Goal: Information Seeking & Learning: Learn about a topic

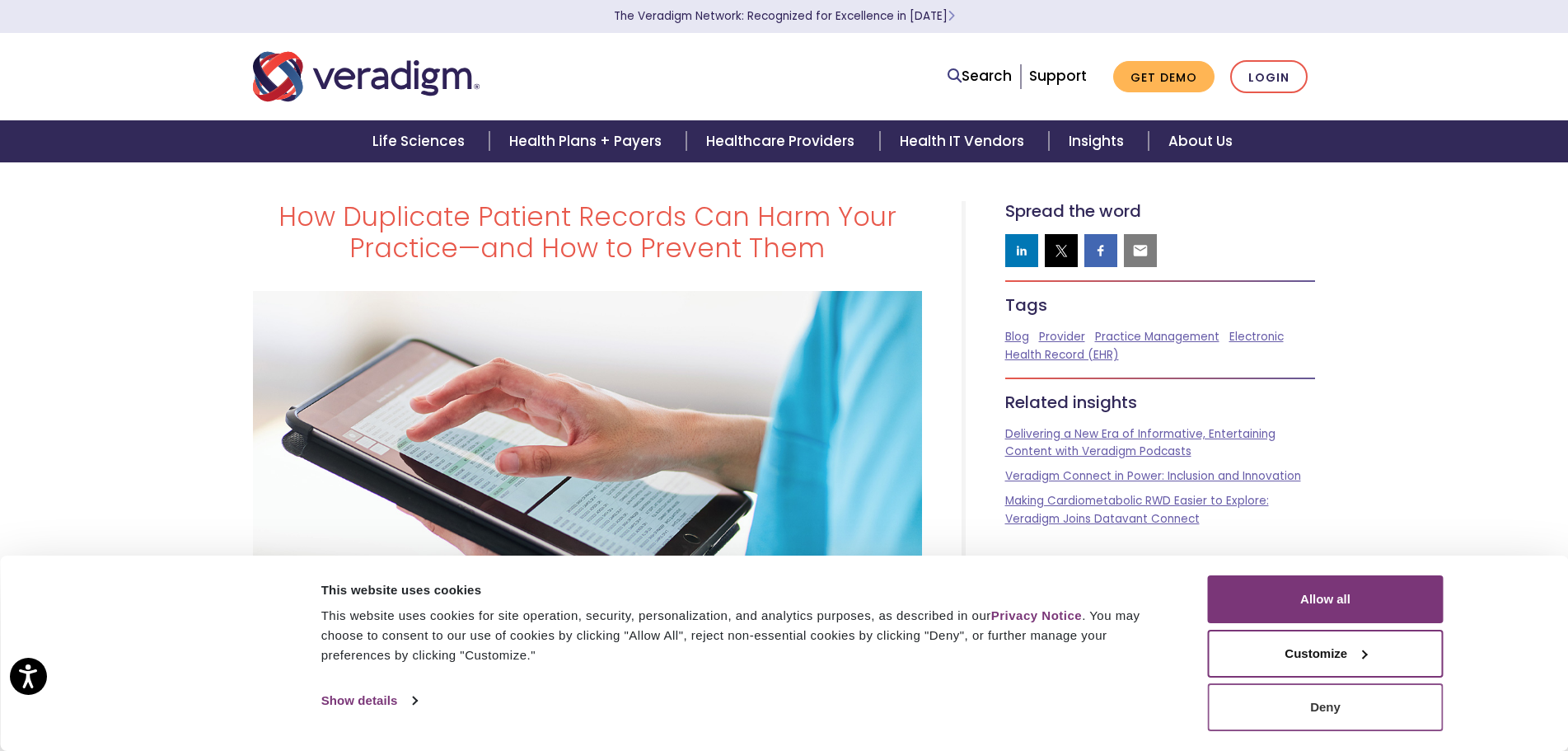
click at [1231, 702] on button "Deny" at bounding box center [1326, 707] width 235 height 48
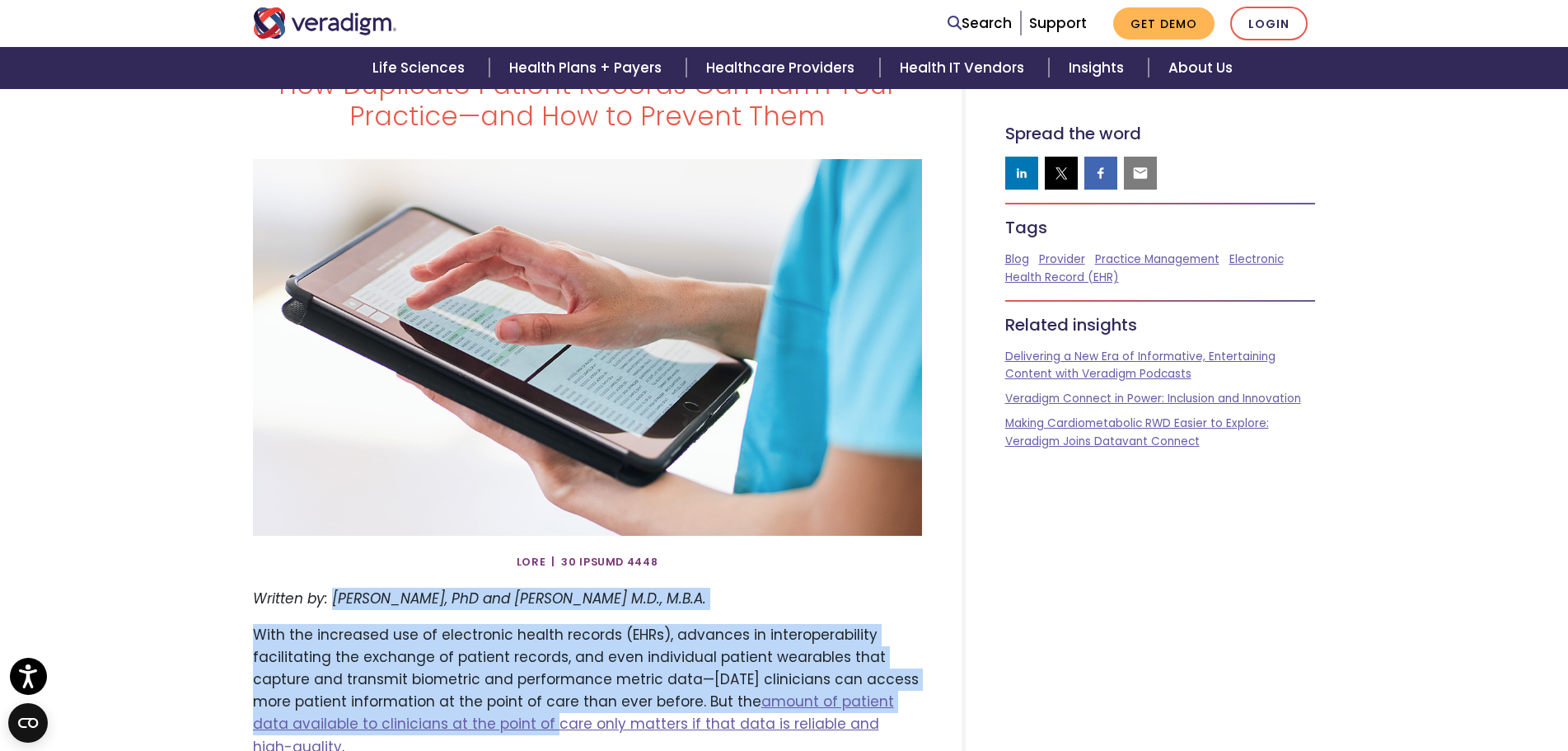
drag, startPoint x: 331, startPoint y: 729, endPoint x: 514, endPoint y: 742, distance: 183.5
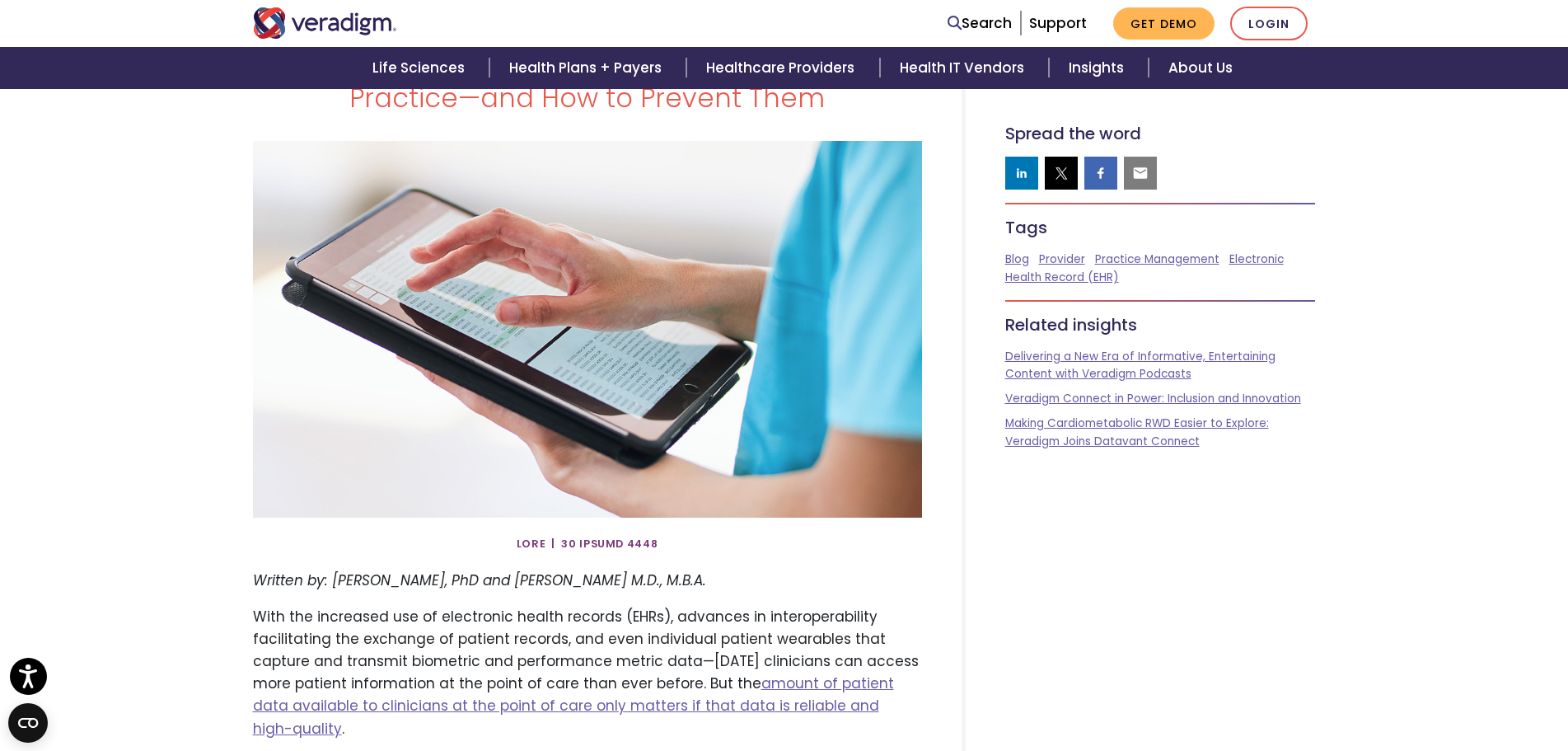
drag, startPoint x: 715, startPoint y: 575, endPoint x: 361, endPoint y: 581, distance: 354.1
click at [323, 588] on p "Written by: [PERSON_NAME], PhD and [PERSON_NAME] M.D., M.B.A." at bounding box center [587, 580] width 669 height 22
copy em ": [PERSON_NAME], PhD and [PERSON_NAME] M.D., M.B.A."
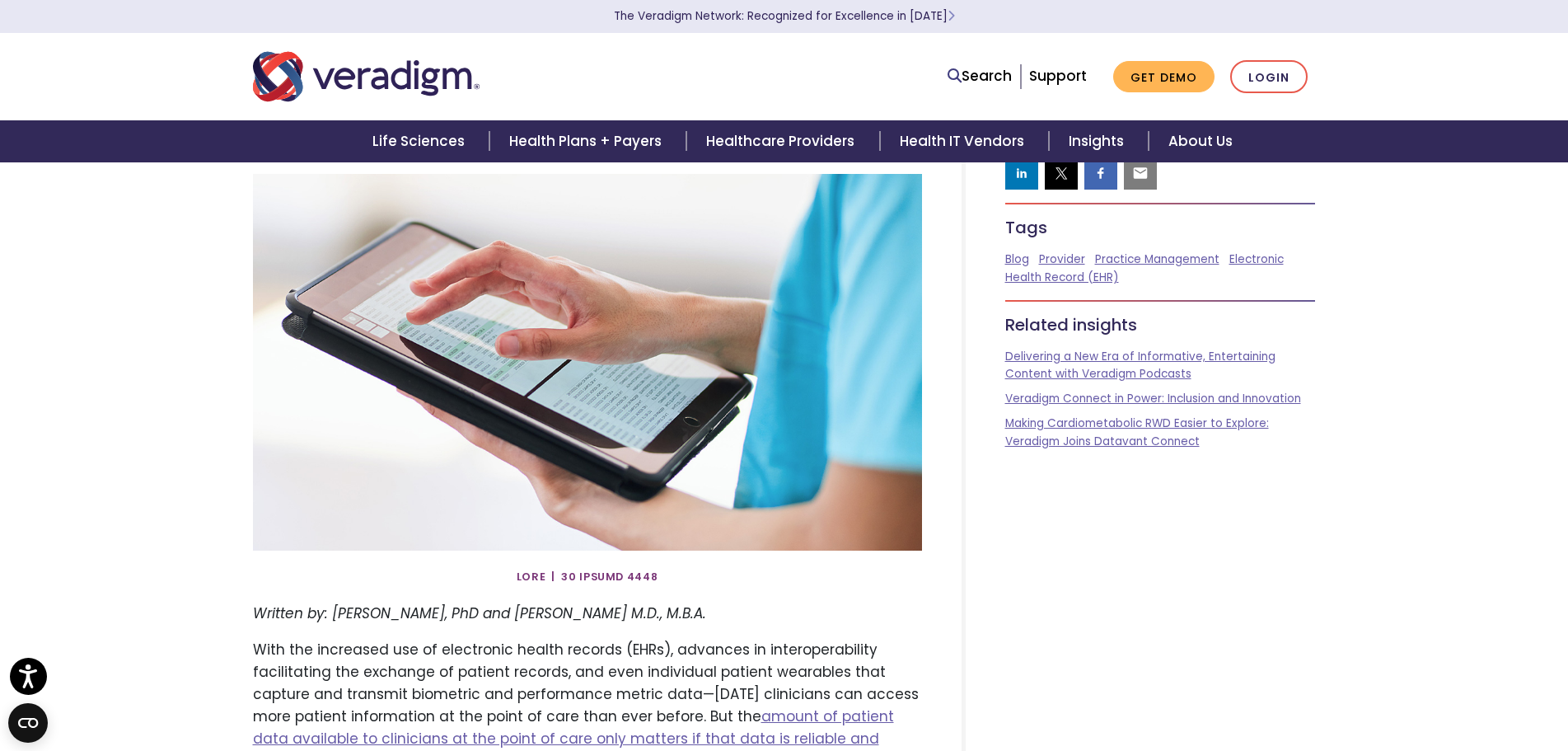
scroll to position [0, 0]
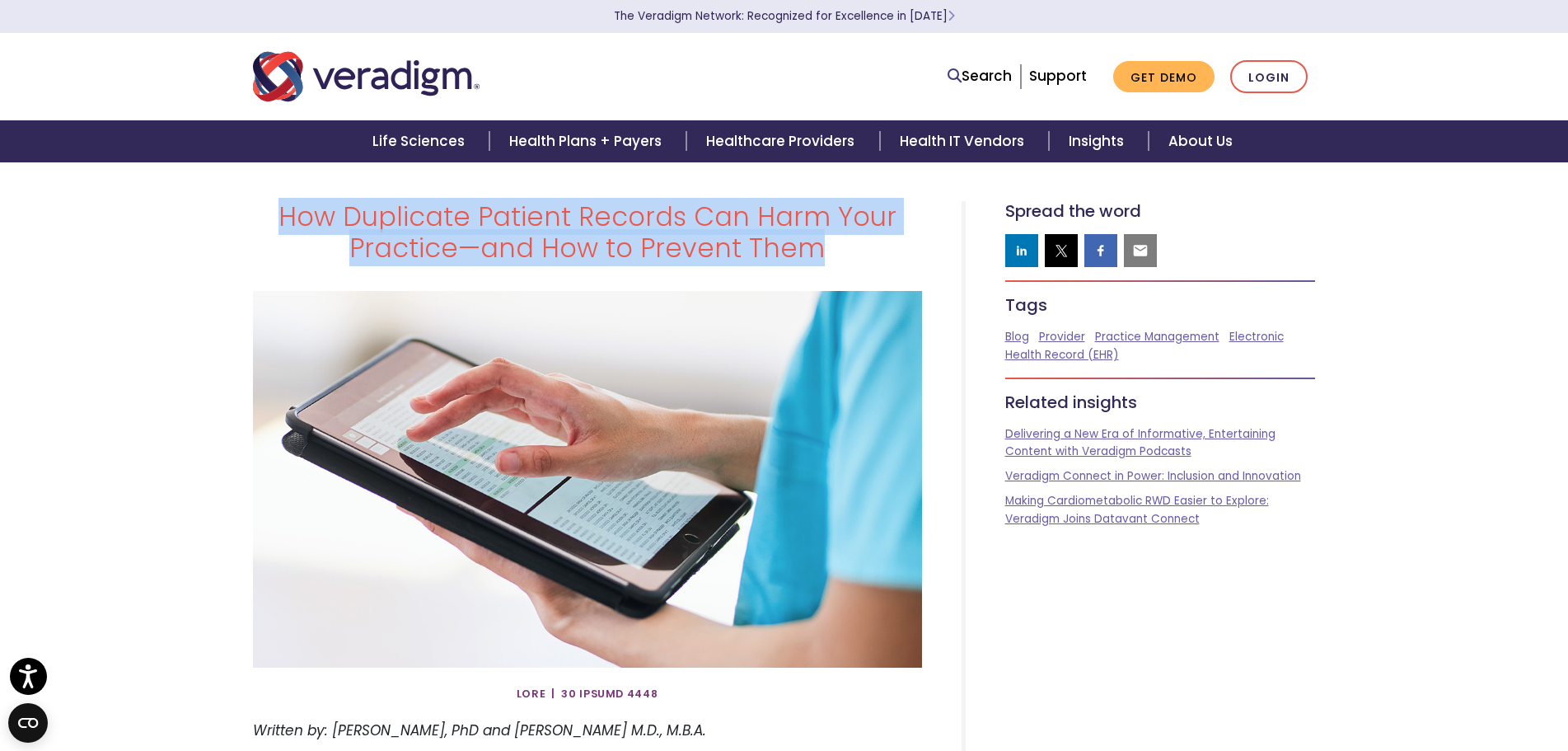
drag, startPoint x: 292, startPoint y: 213, endPoint x: 937, endPoint y: 287, distance: 649.2
copy div "How Duplicate Patient Records Can Harm Your Practice—and How to Prevent Them"
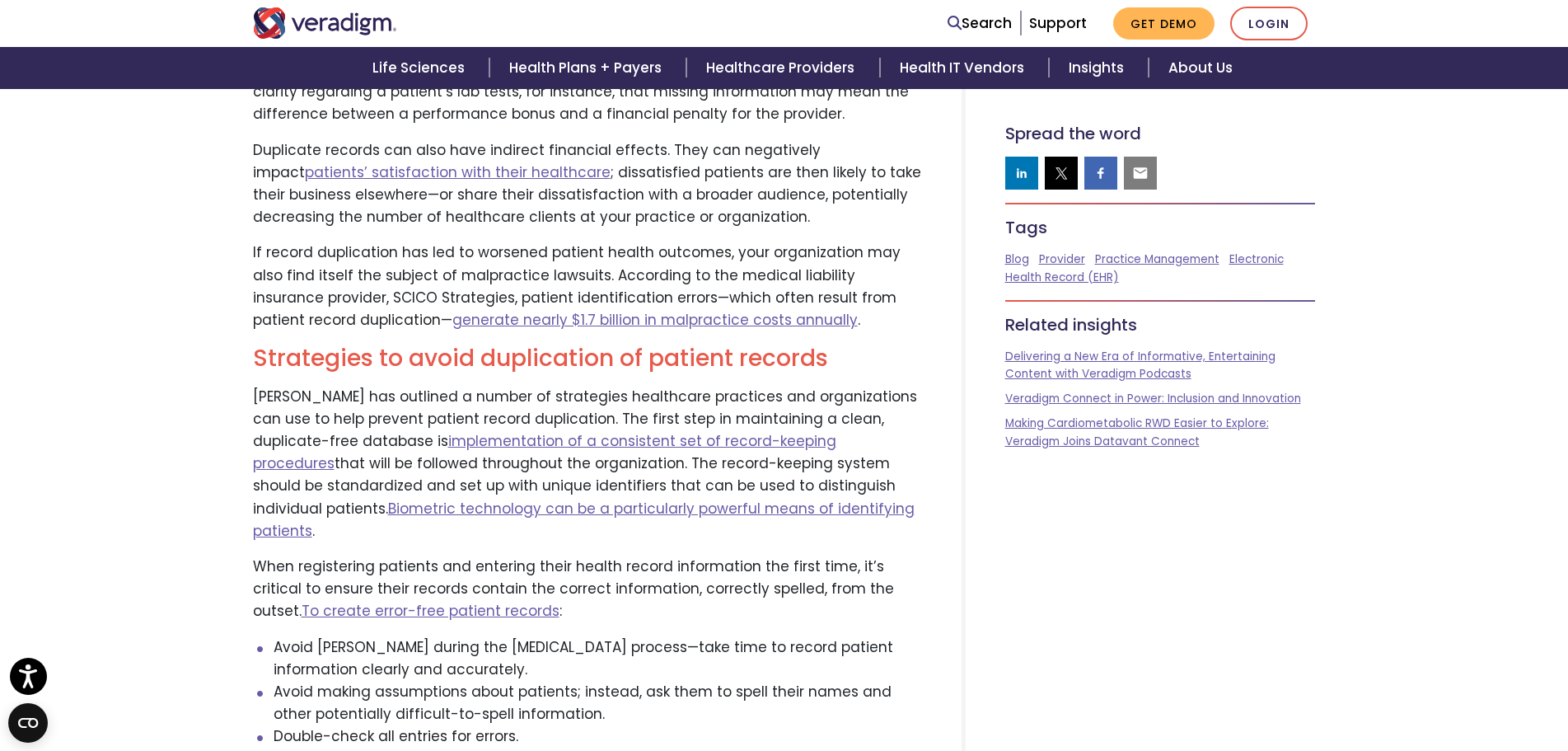
scroll to position [4639, 0]
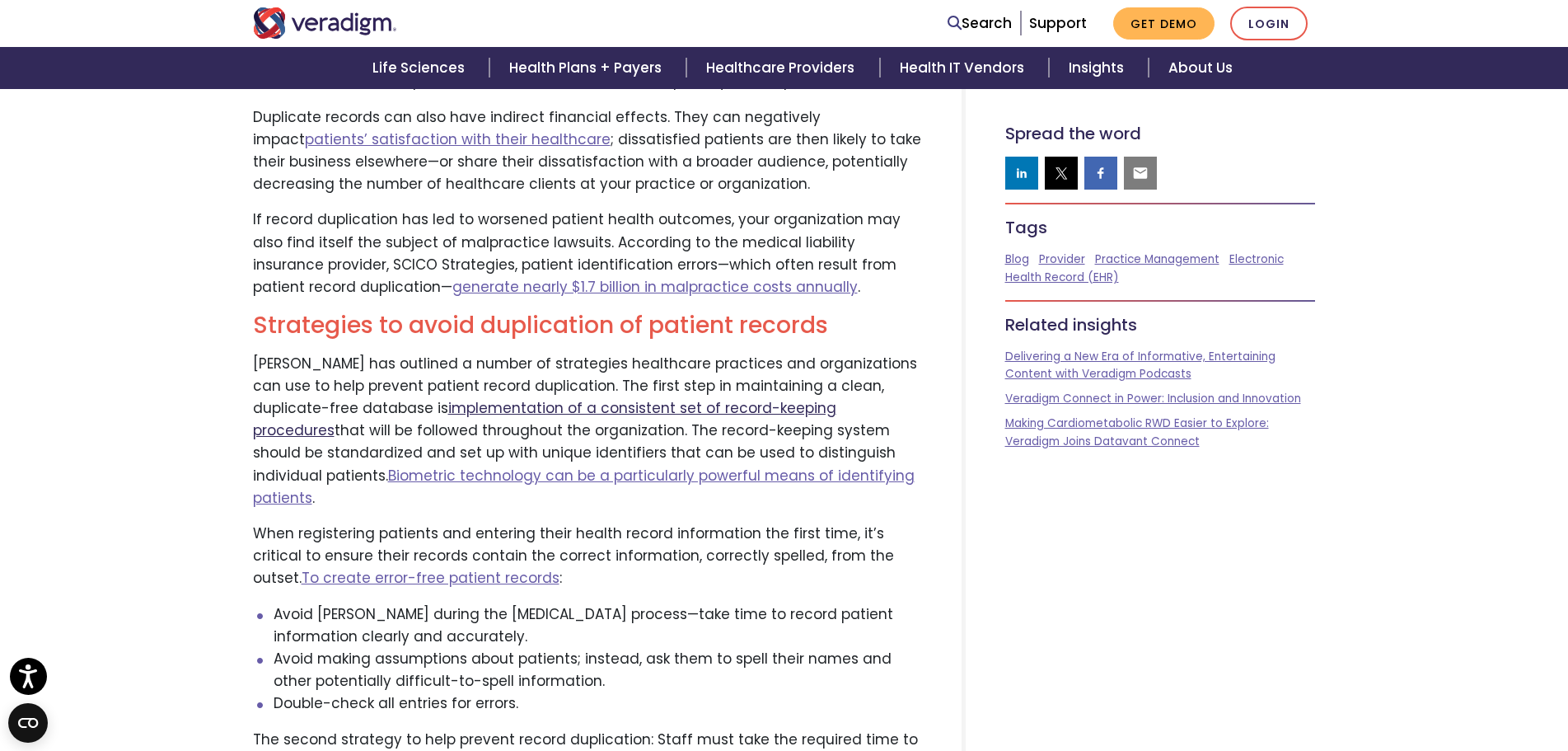
click at [624, 398] on link "implementation of a consistent set of record-keeping procedures" at bounding box center [545, 419] width 583 height 42
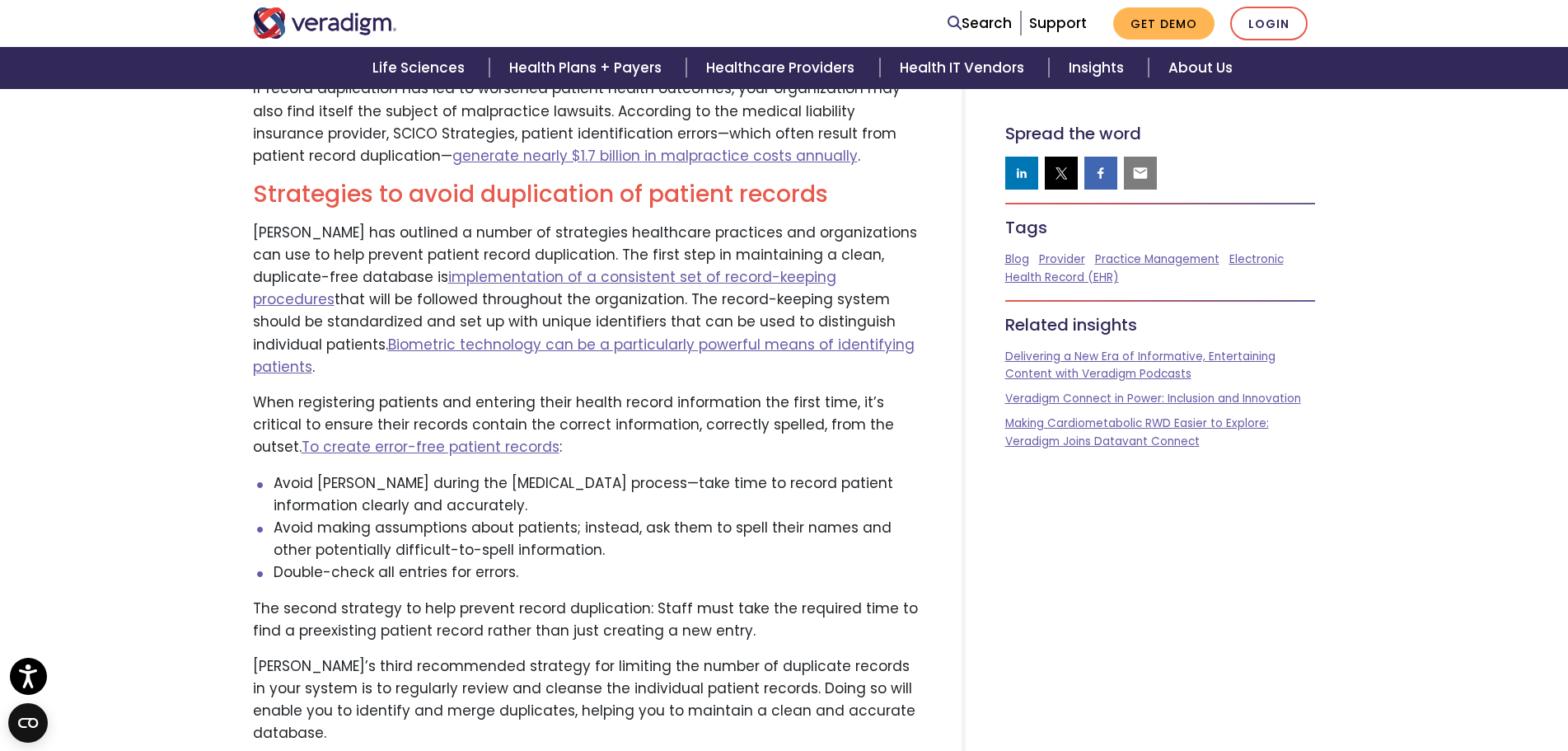
scroll to position [4776, 0]
